Goal: Transaction & Acquisition: Purchase product/service

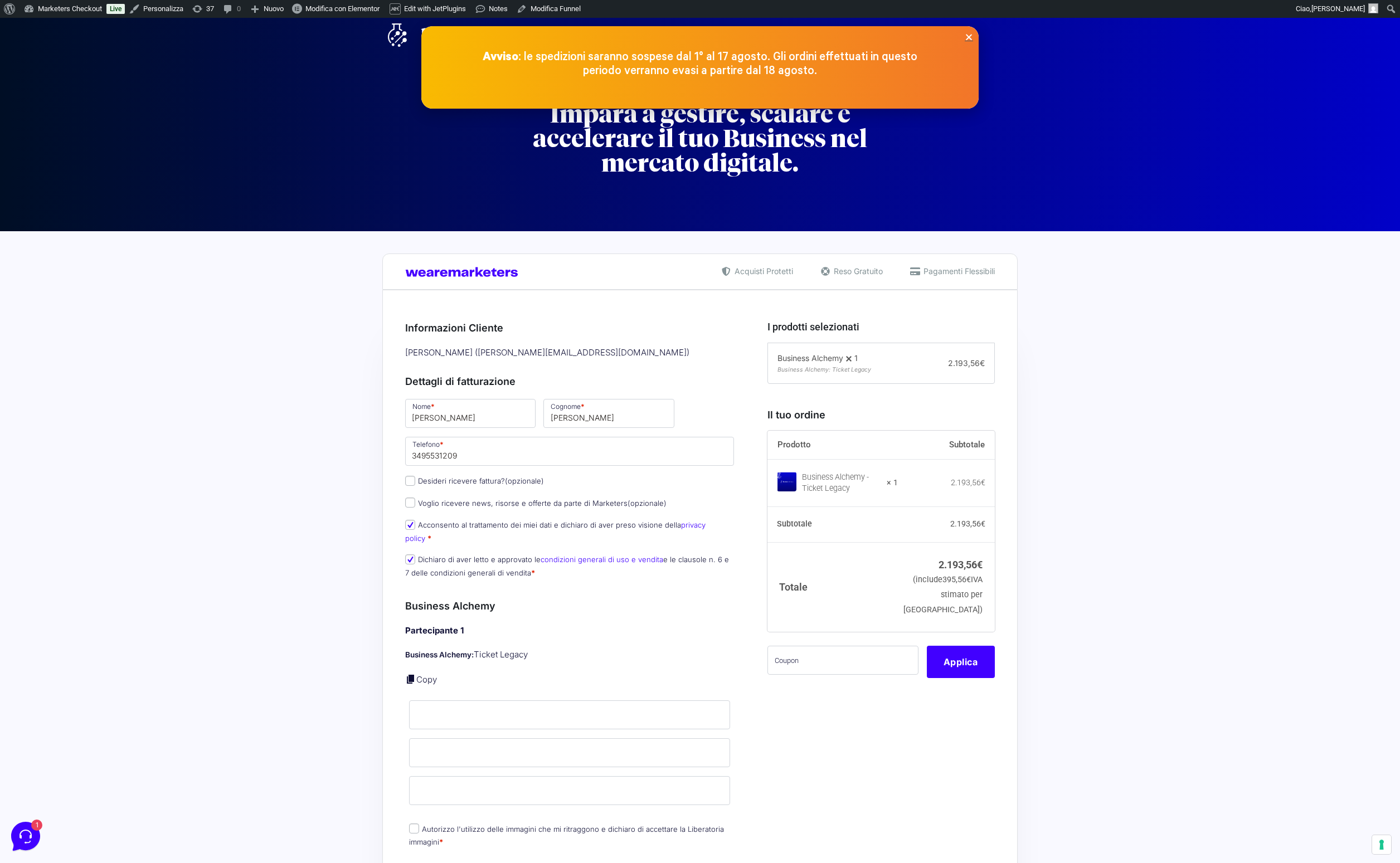
click at [852, 359] on span at bounding box center [848, 358] width 11 height 11
click at [897, 485] on strong "× 1" at bounding box center [892, 483] width 11 height 11
click at [882, 56] on p "Avviso : le spedizioni saranno sospese dal 1° al 17 agosto. Gli ordini effettua…" at bounding box center [699, 64] width 445 height 28
click at [967, 39] on icon "Close" at bounding box center [968, 37] width 8 height 8
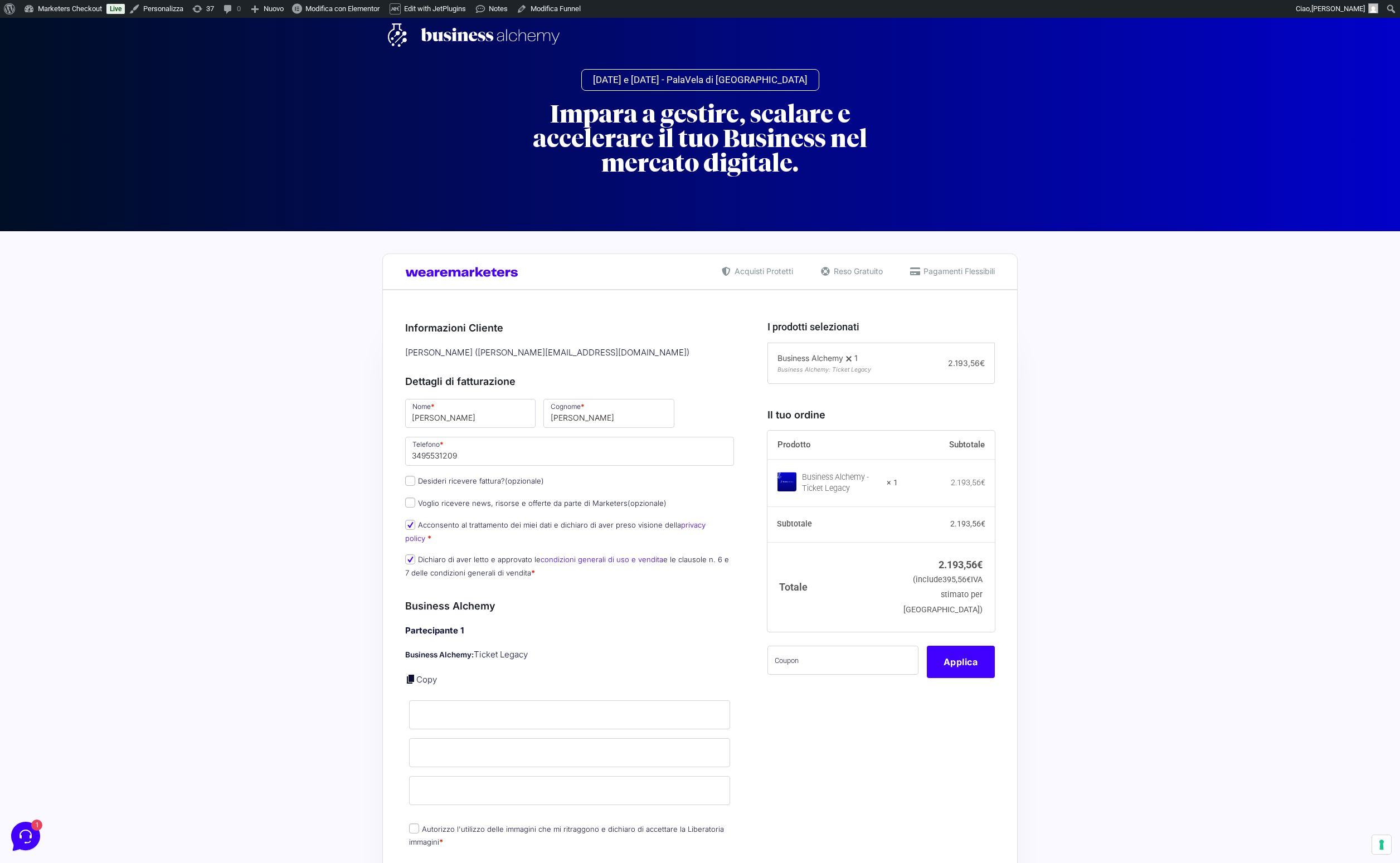
click at [897, 488] on strong "× 1" at bounding box center [892, 483] width 11 height 11
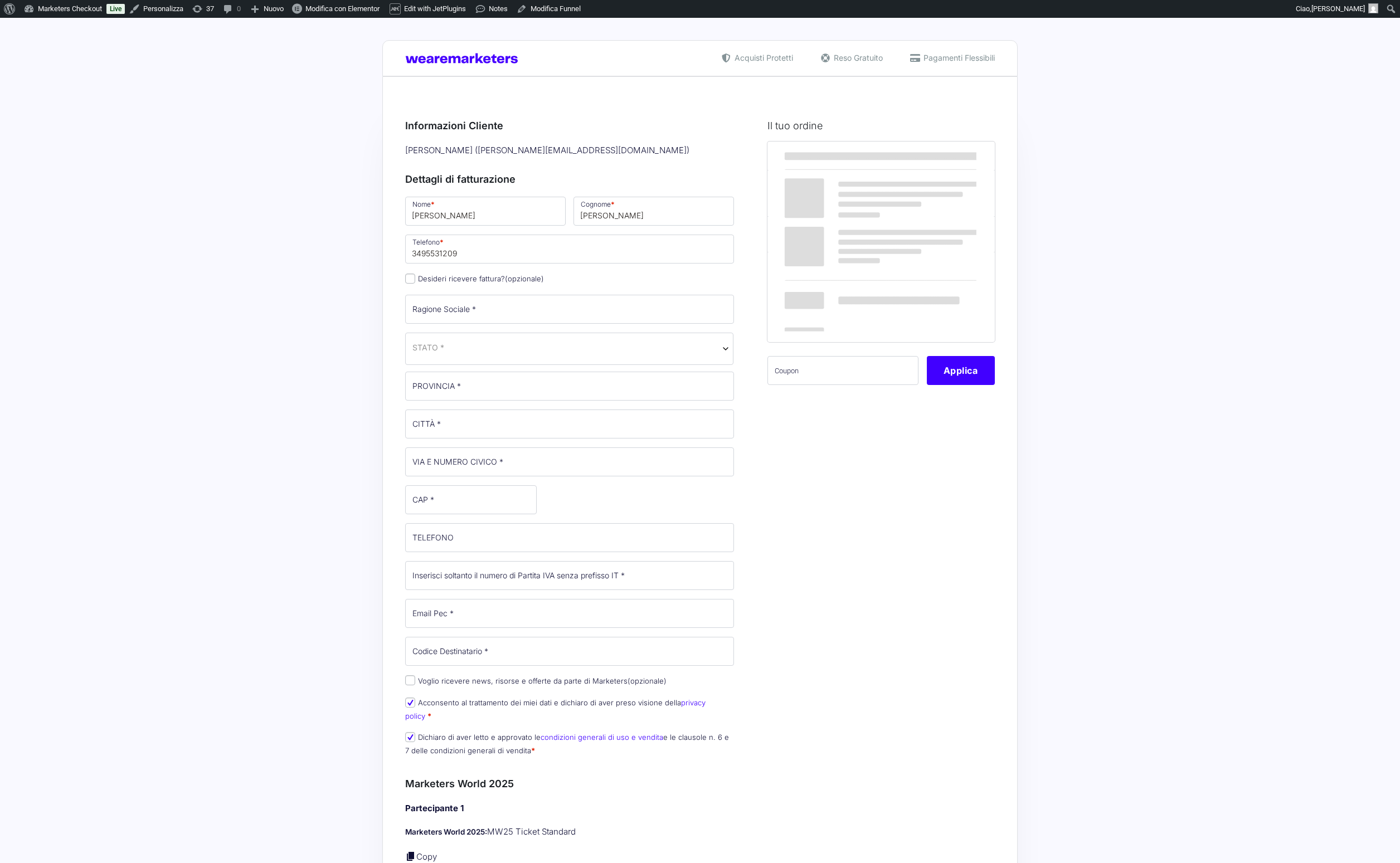
select select
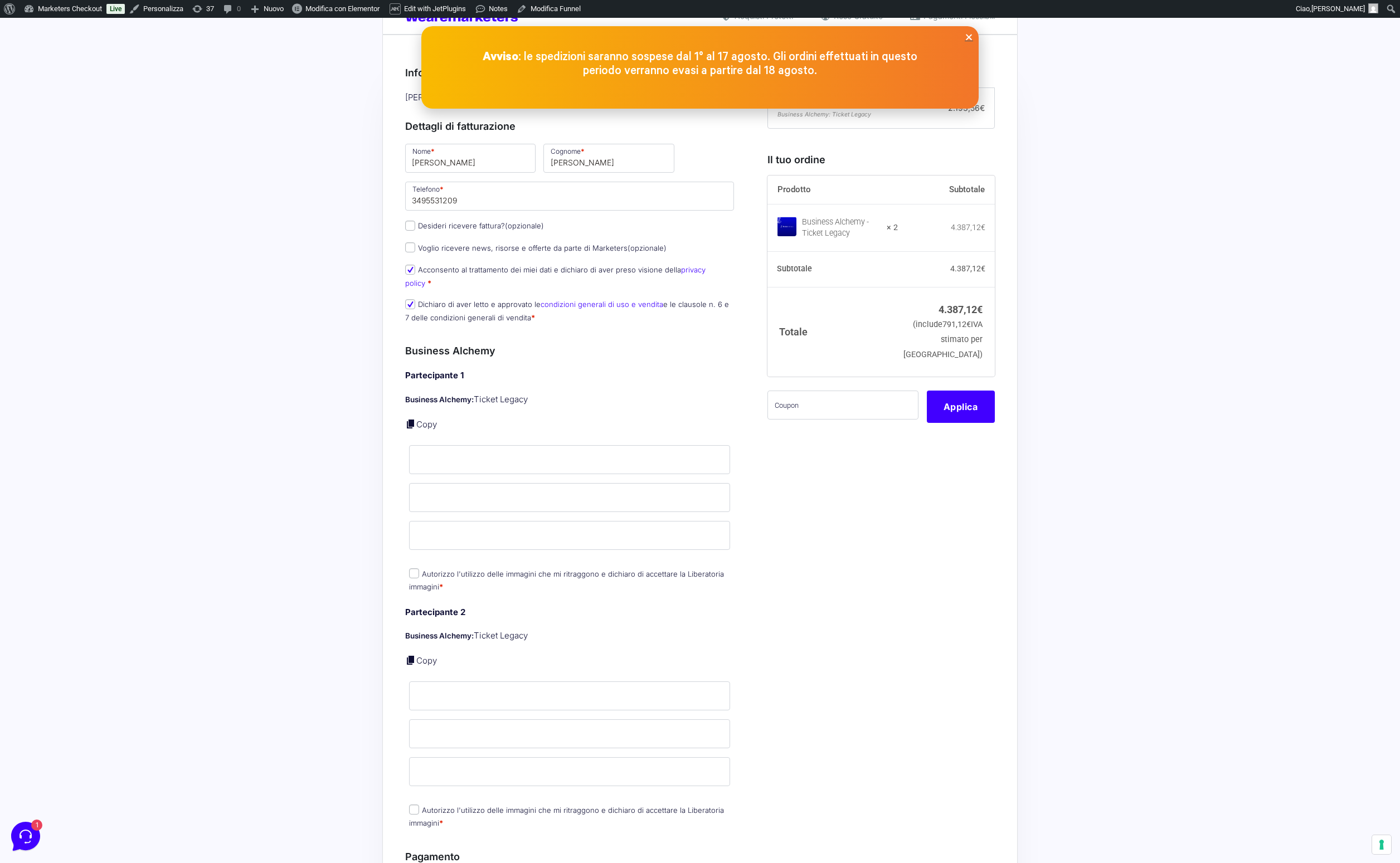
scroll to position [326, 0]
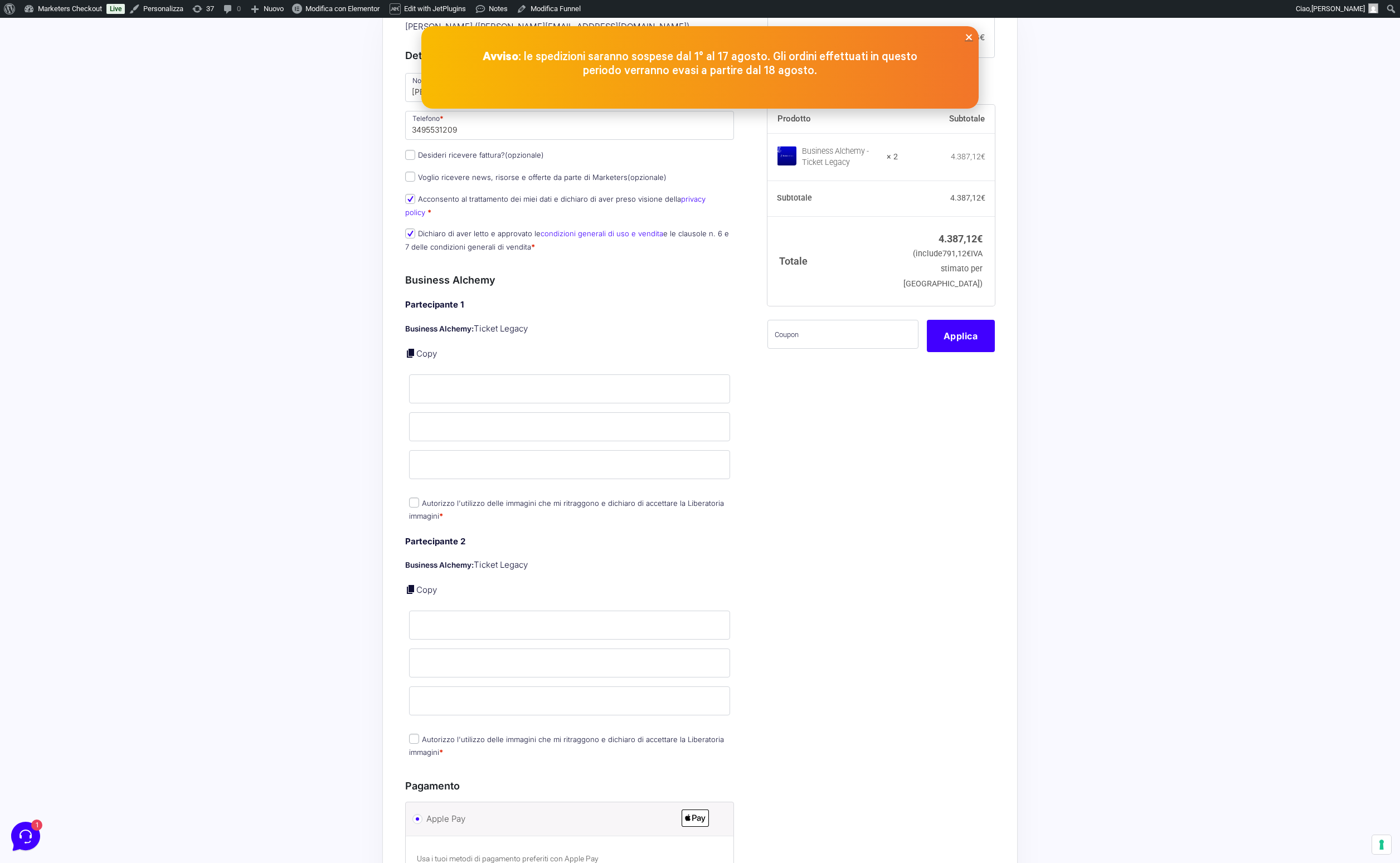
click at [1194, 268] on div "Acquisti Protetti Reso Gratuito Pagamenti Flessibili Riepilogo Ordine 4.387,12 …" at bounding box center [700, 543] width 1400 height 1277
click at [969, 37] on icon "Close" at bounding box center [968, 37] width 8 height 8
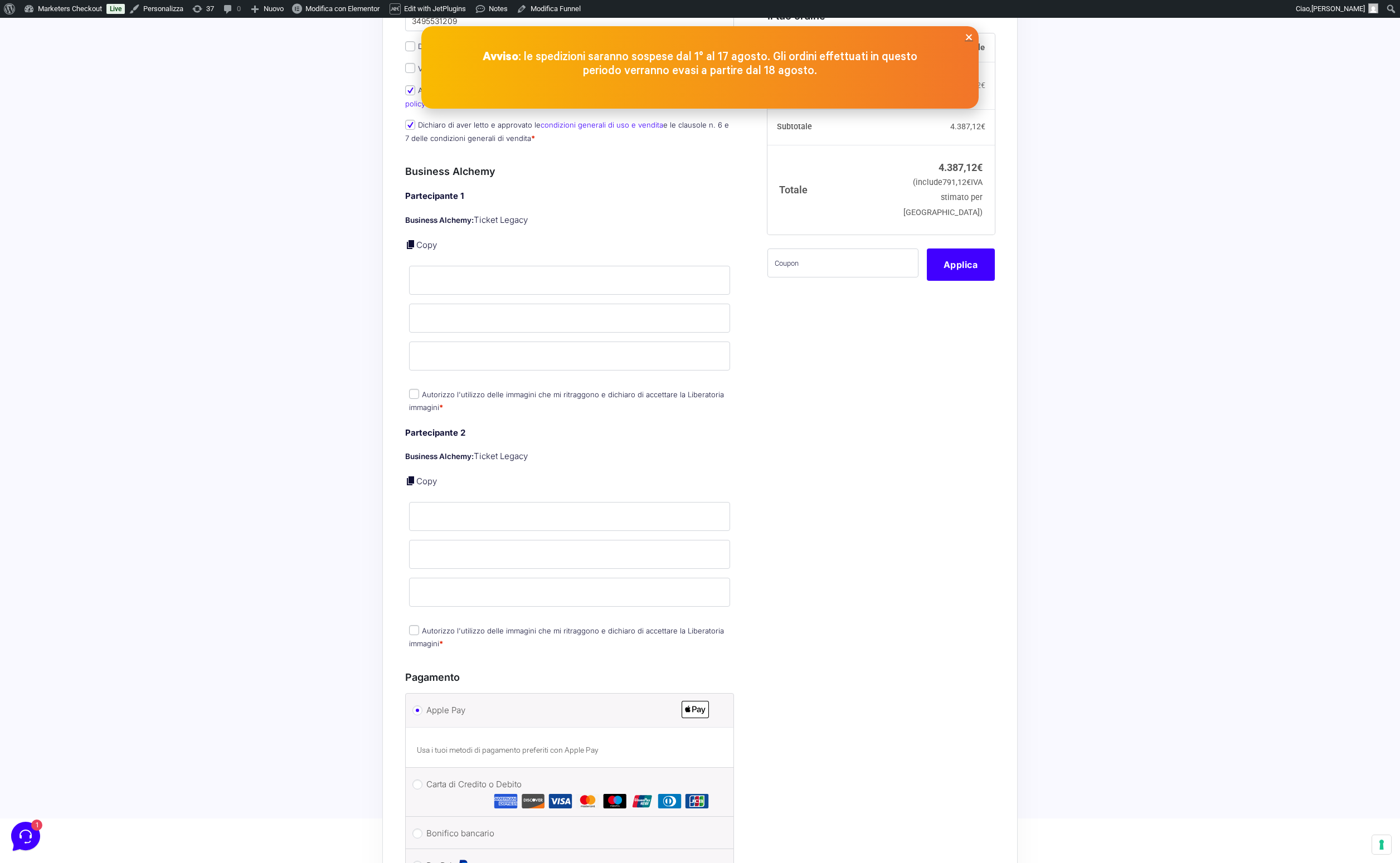
scroll to position [174, 0]
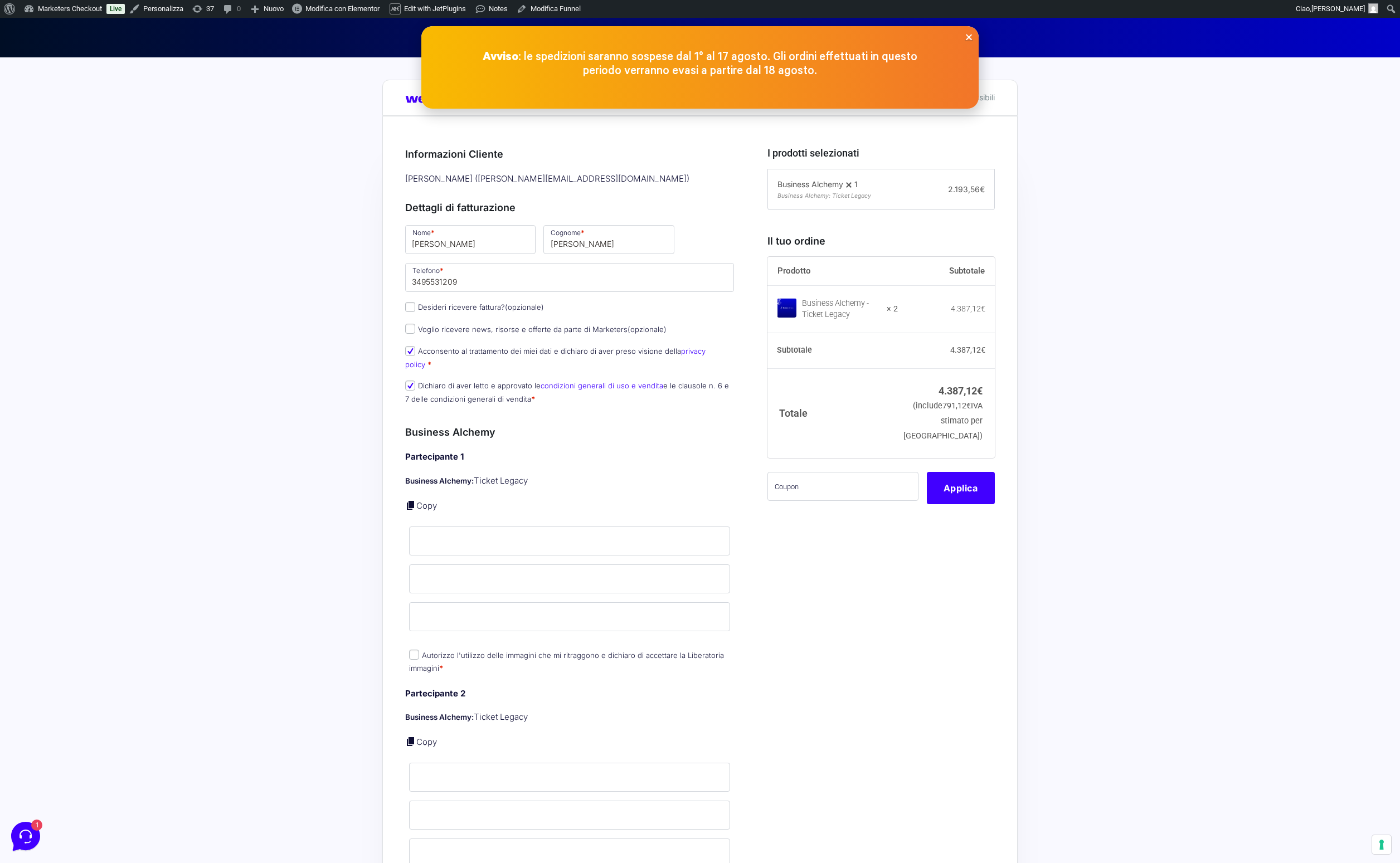
click at [970, 39] on icon "Close" at bounding box center [968, 37] width 8 height 8
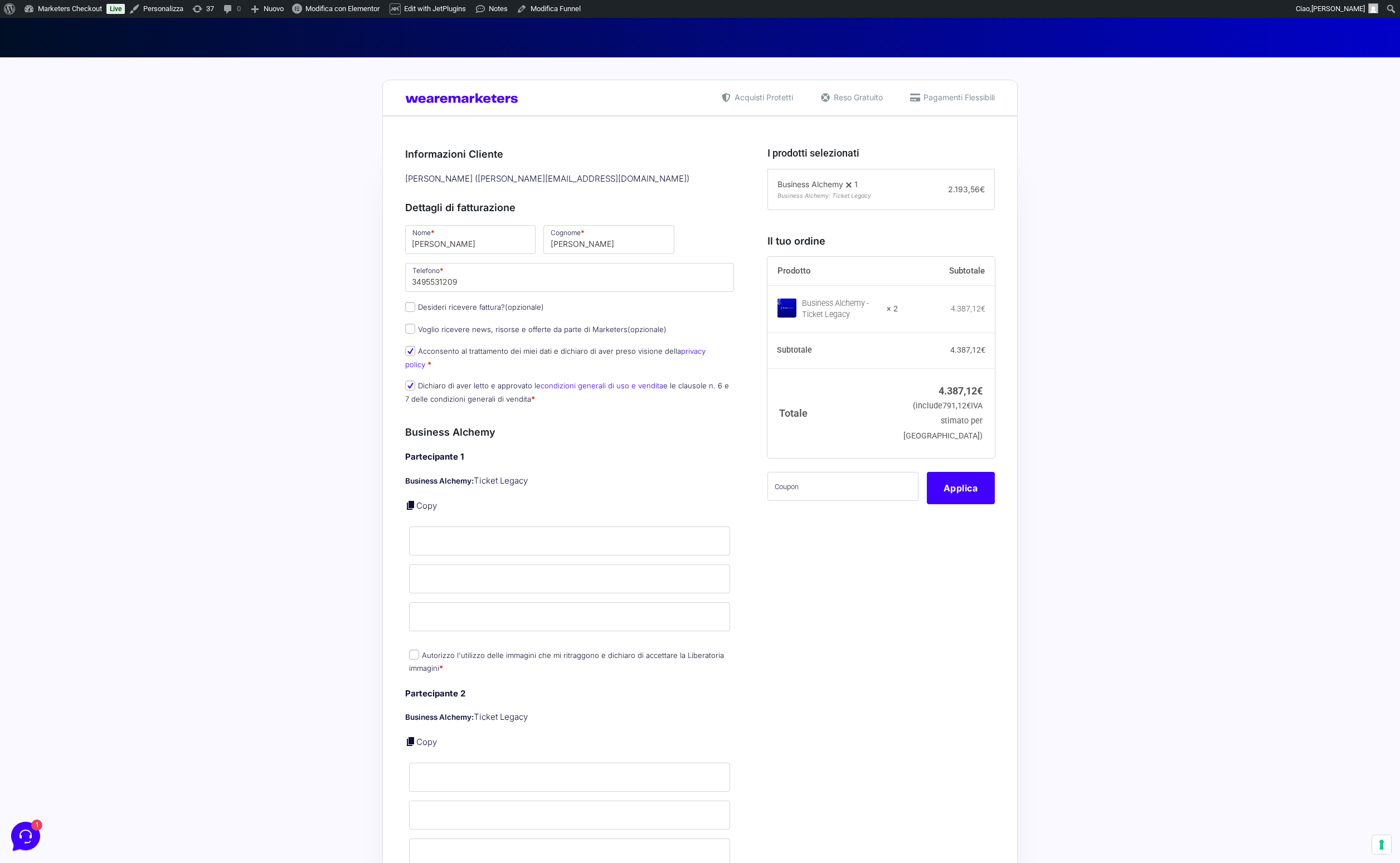
click at [821, 187] on span "Business Alchemy" at bounding box center [810, 184] width 66 height 10
